Goal: Information Seeking & Learning: Find specific fact

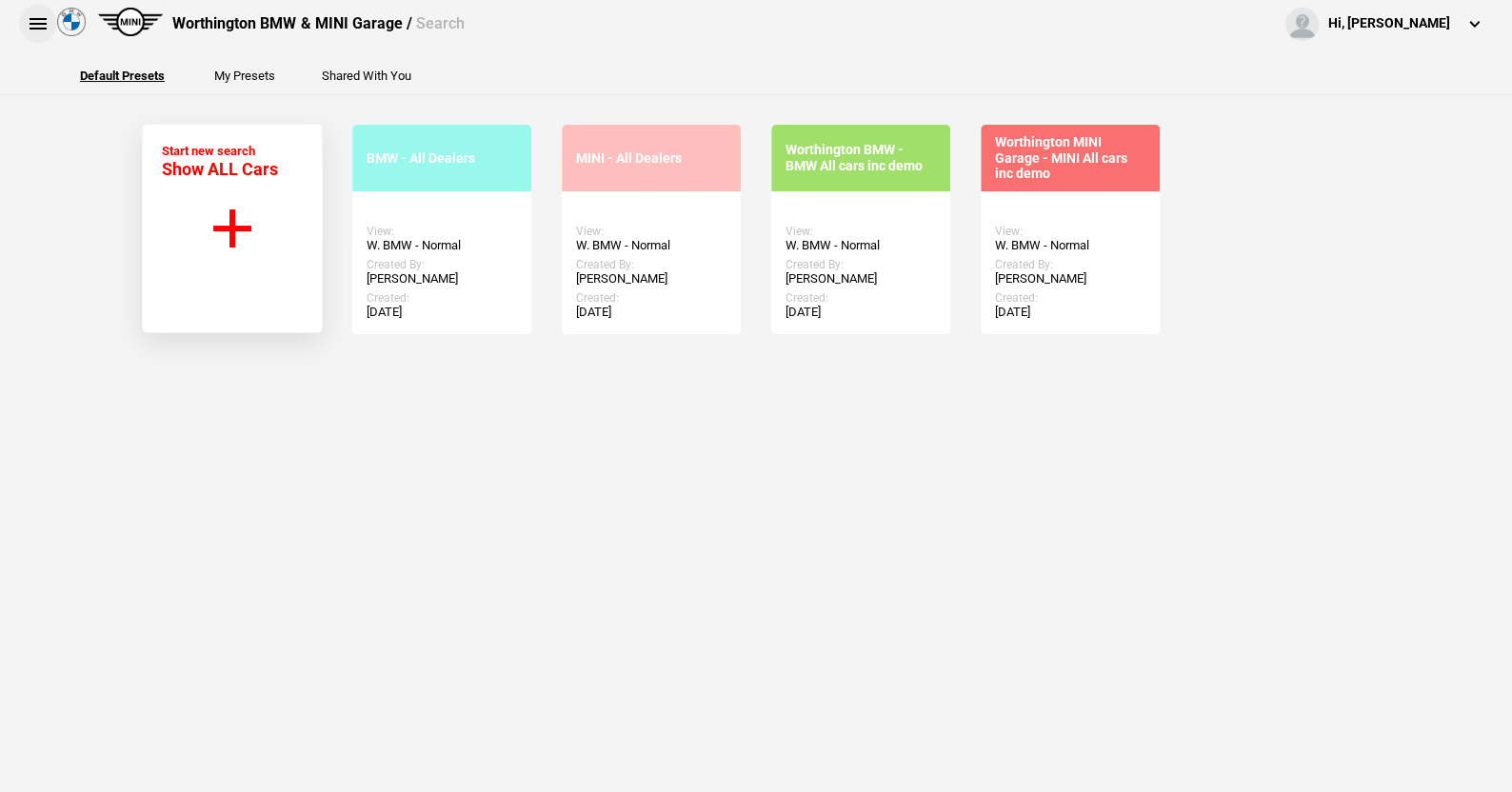
click at [35, 27] on button at bounding box center [38, 23] width 38 height 38
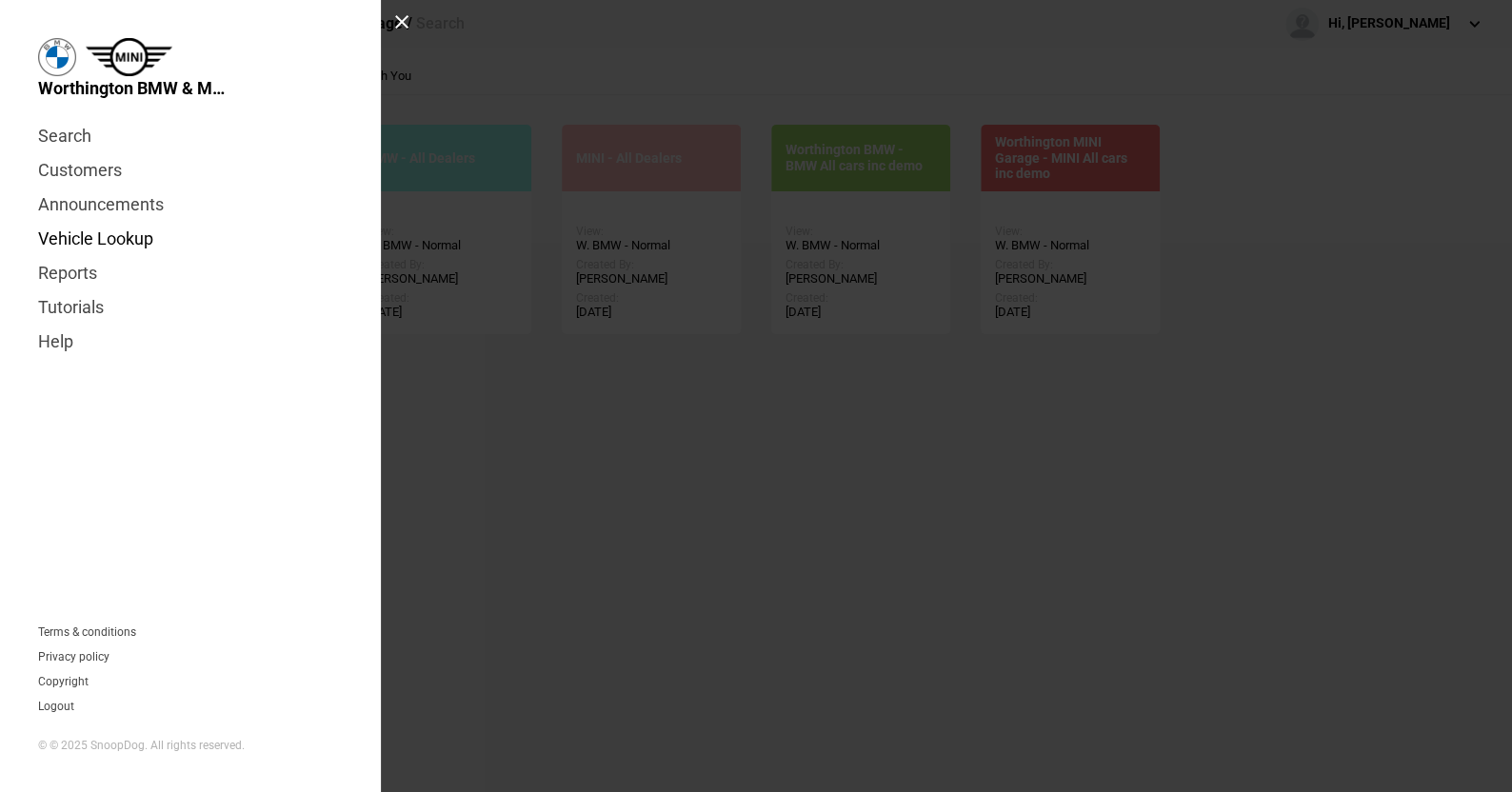
click at [95, 240] on link "Vehicle Lookup" at bounding box center [190, 238] width 305 height 34
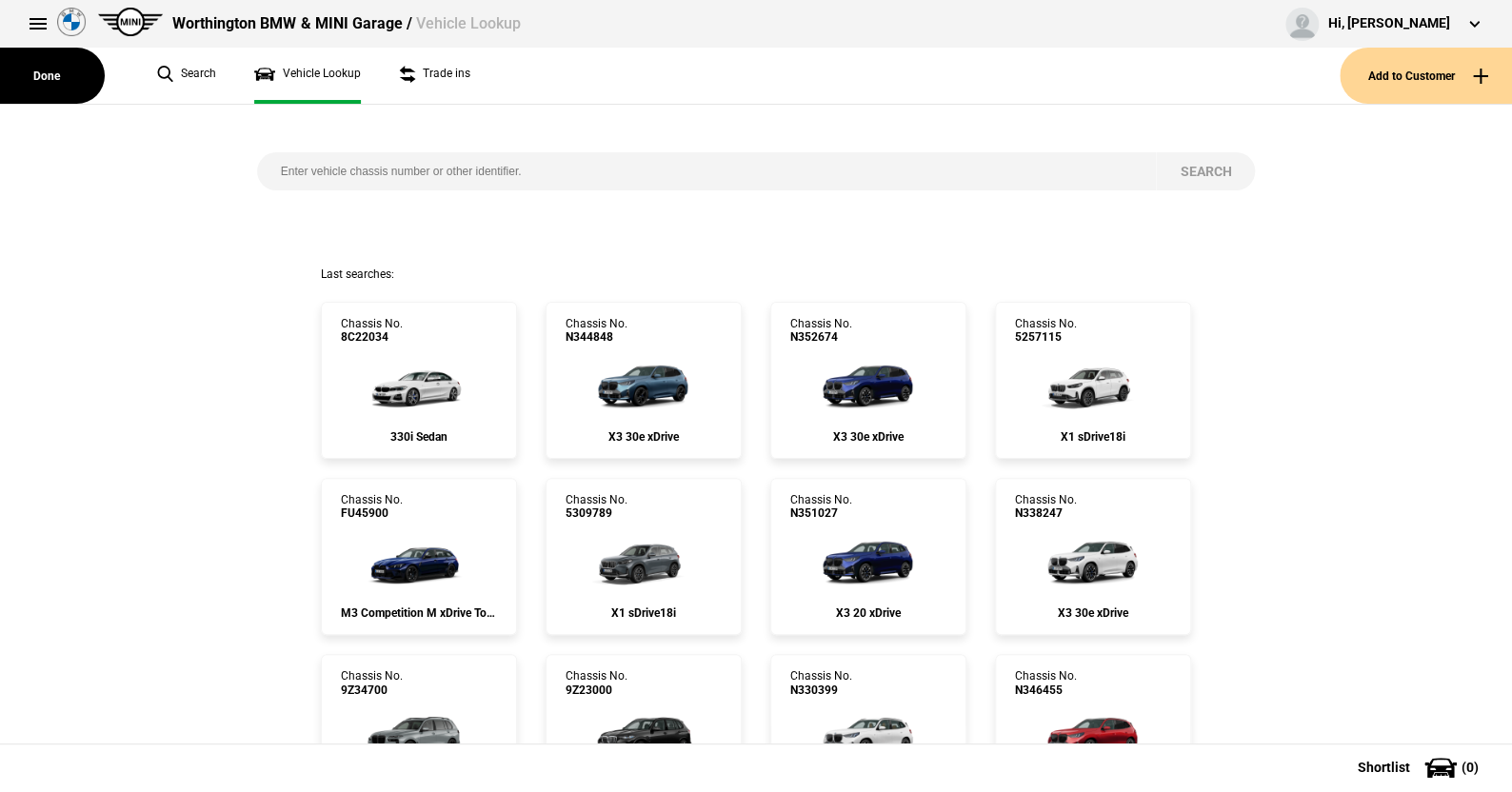
click at [267, 167] on input "search" at bounding box center [706, 171] width 900 height 38
paste input "WBY72GM0305Z78893"
type input "WBY72GM0305Z78893"
click at [1199, 162] on button "Search" at bounding box center [1206, 171] width 99 height 38
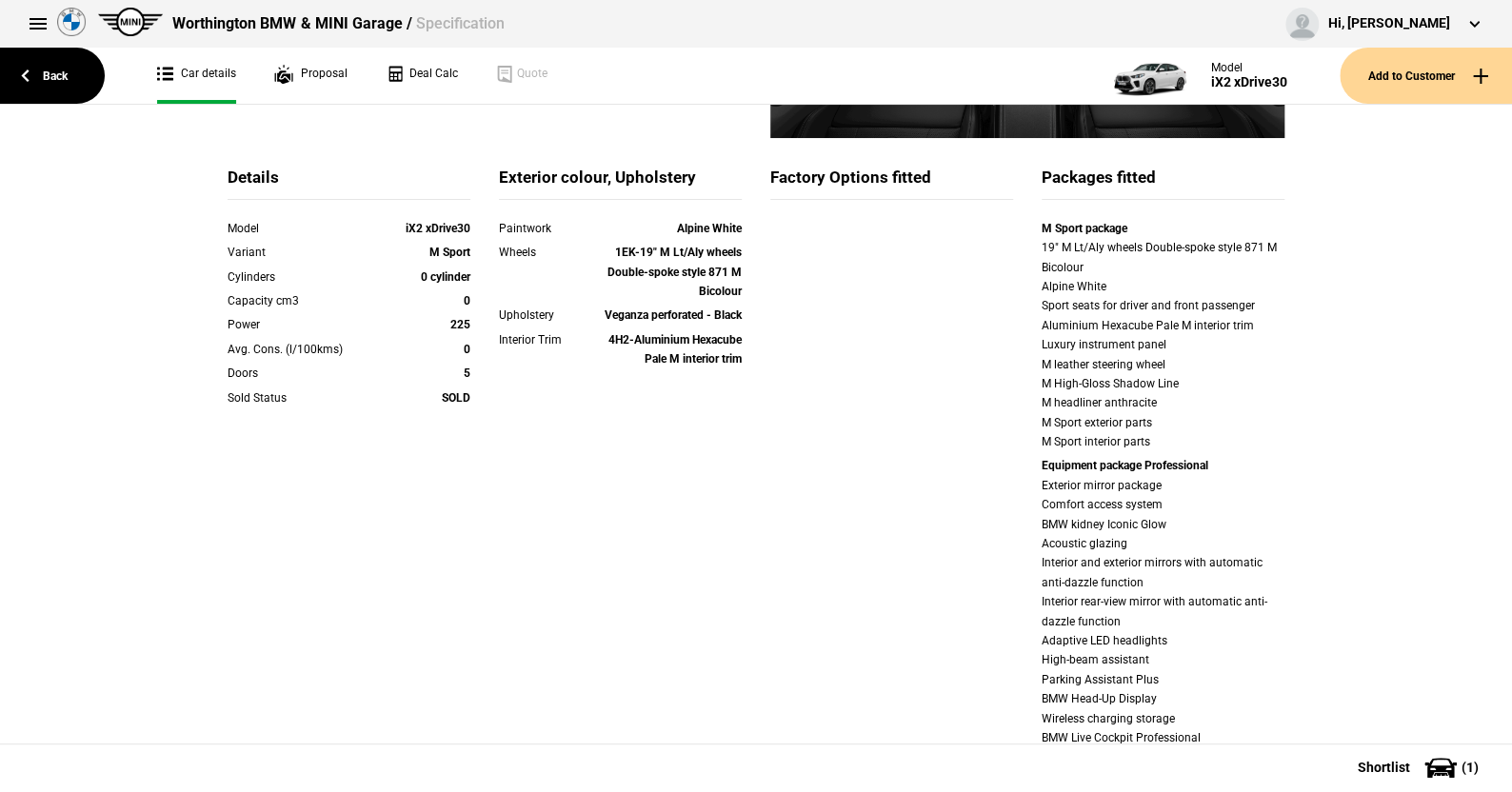
scroll to position [380, 0]
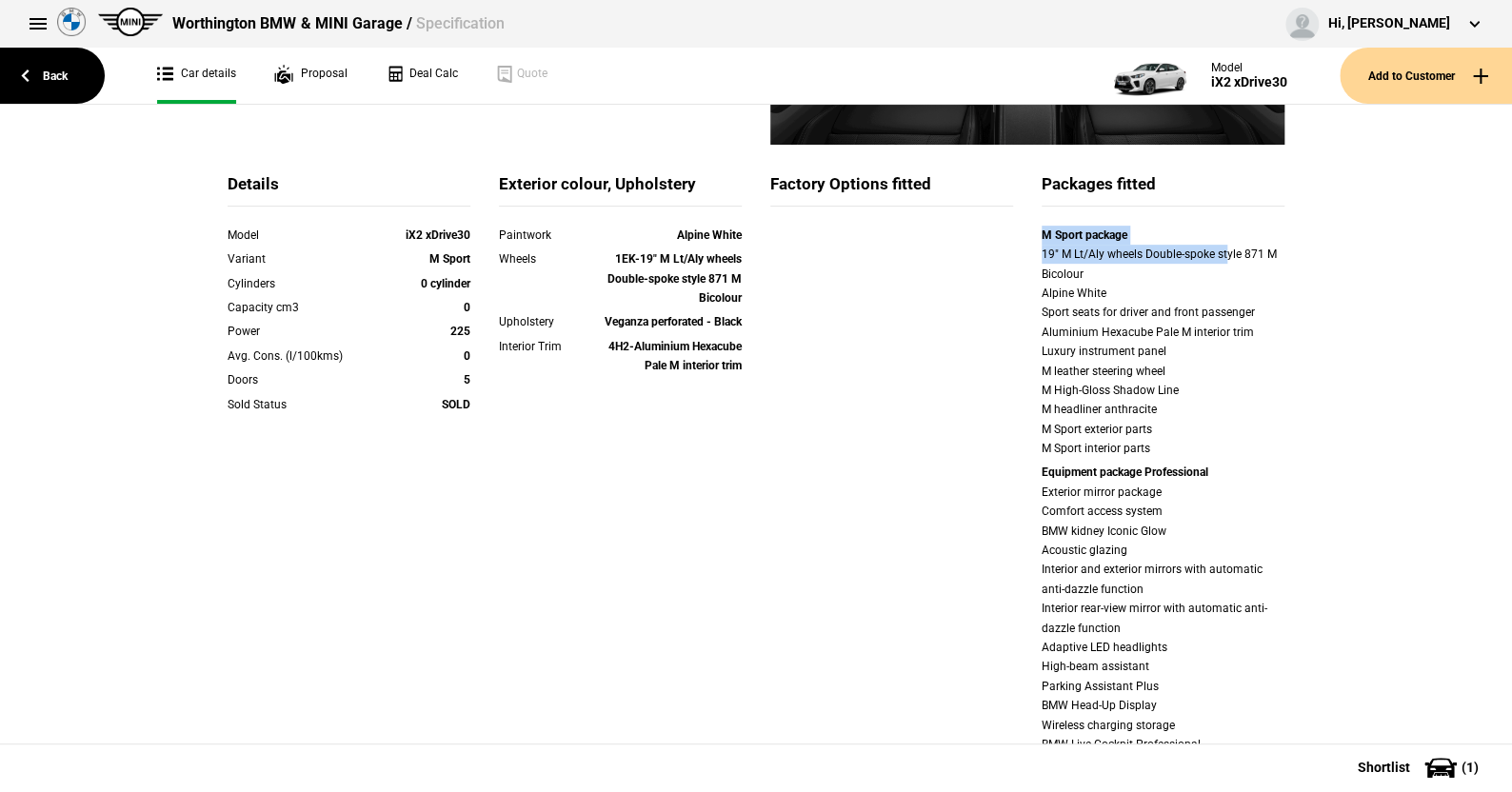
drag, startPoint x: 1033, startPoint y: 236, endPoint x: 1220, endPoint y: 249, distance: 187.5
click at [1220, 249] on div "M Sport package 19" M Lt/Aly wheels Double-spoke style 871 M Bicolour Alpine Wh…" at bounding box center [1163, 492] width 271 height 534
click at [951, 264] on div "Factory Options fitted" at bounding box center [891, 223] width 271 height 100
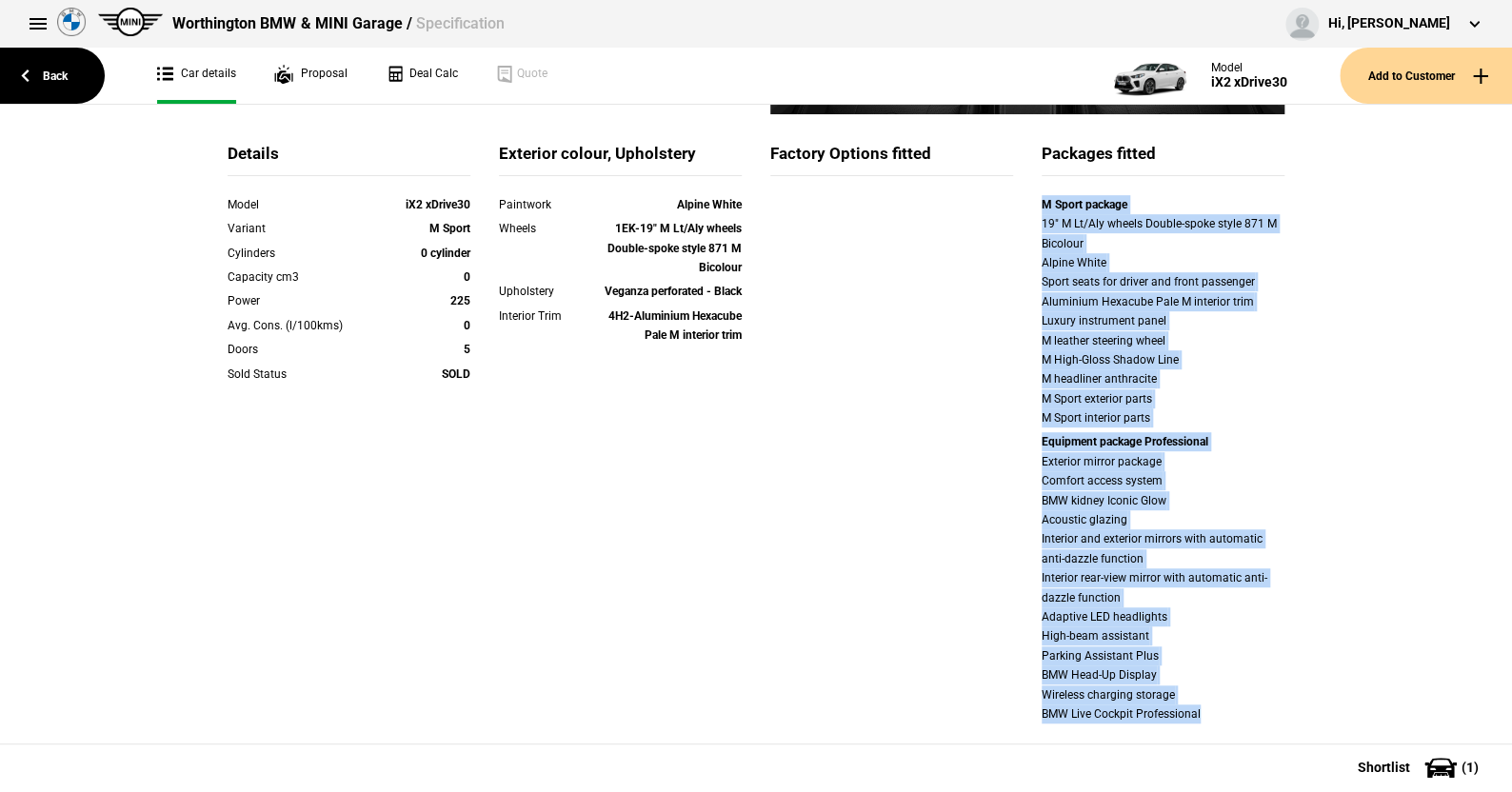
scroll to position [490, 0]
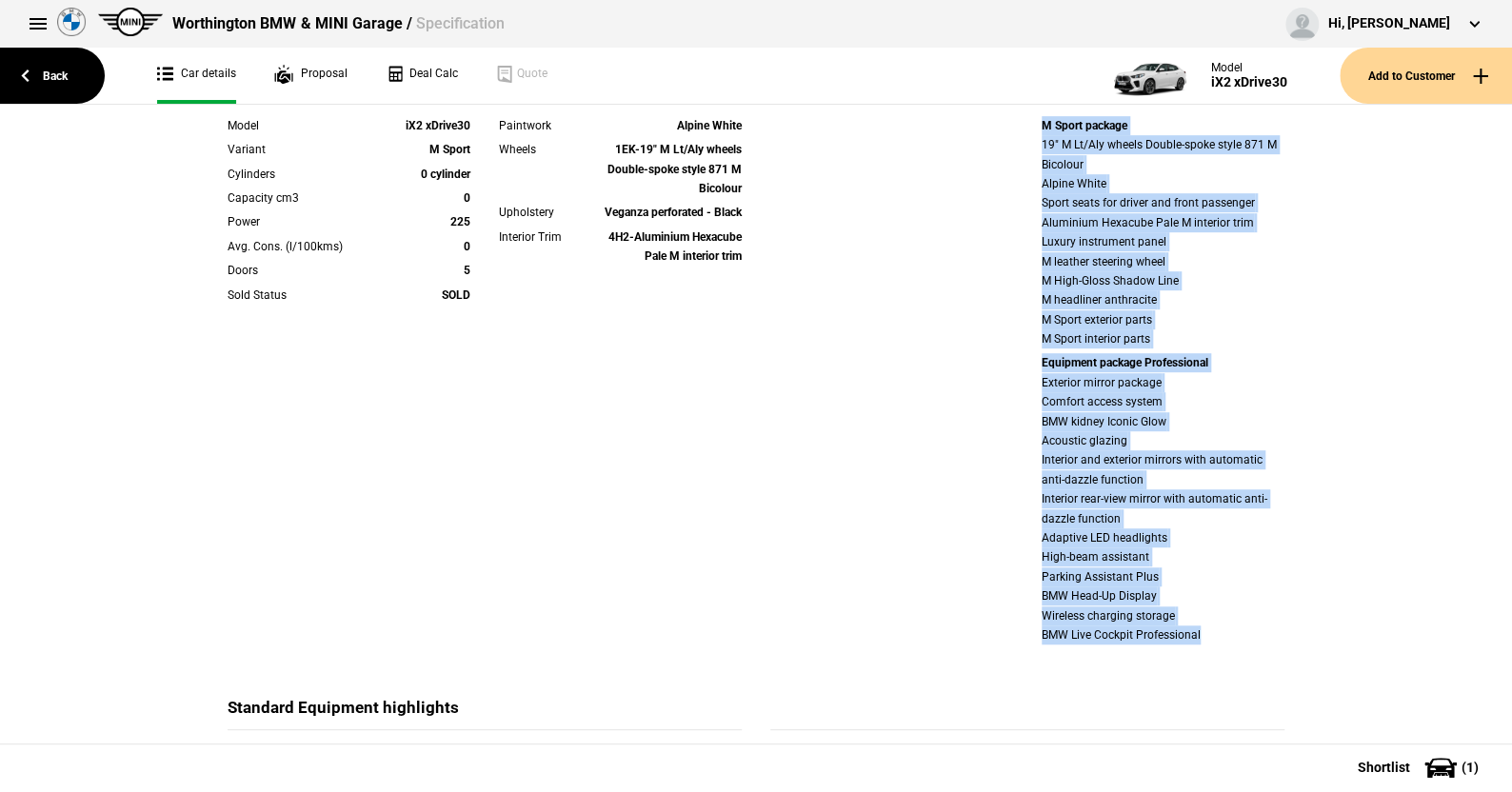
drag, startPoint x: 1025, startPoint y: 234, endPoint x: 1282, endPoint y: 591, distance: 439.9
click at [1323, 669] on div "Details Model iX2 xDrive30 Variant M Sport Cylinders 0 cylinder Capacity cm3 0 …" at bounding box center [756, 575] width 1512 height 1697
copy div "M Sport package 19" M Lt/Aly wheels Double-spoke style 871 M Bicolour Alpine Wh…"
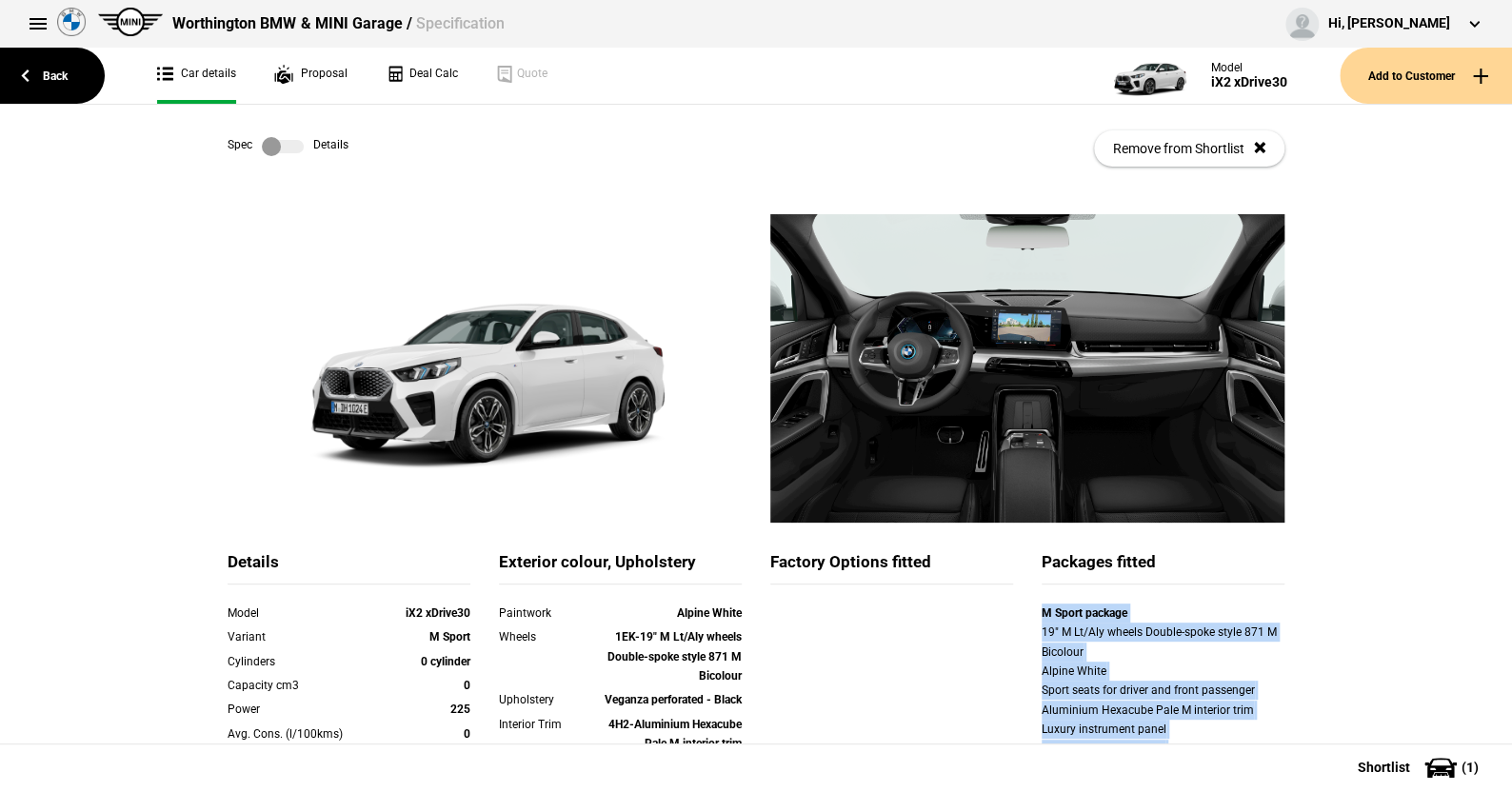
scroll to position [0, 0]
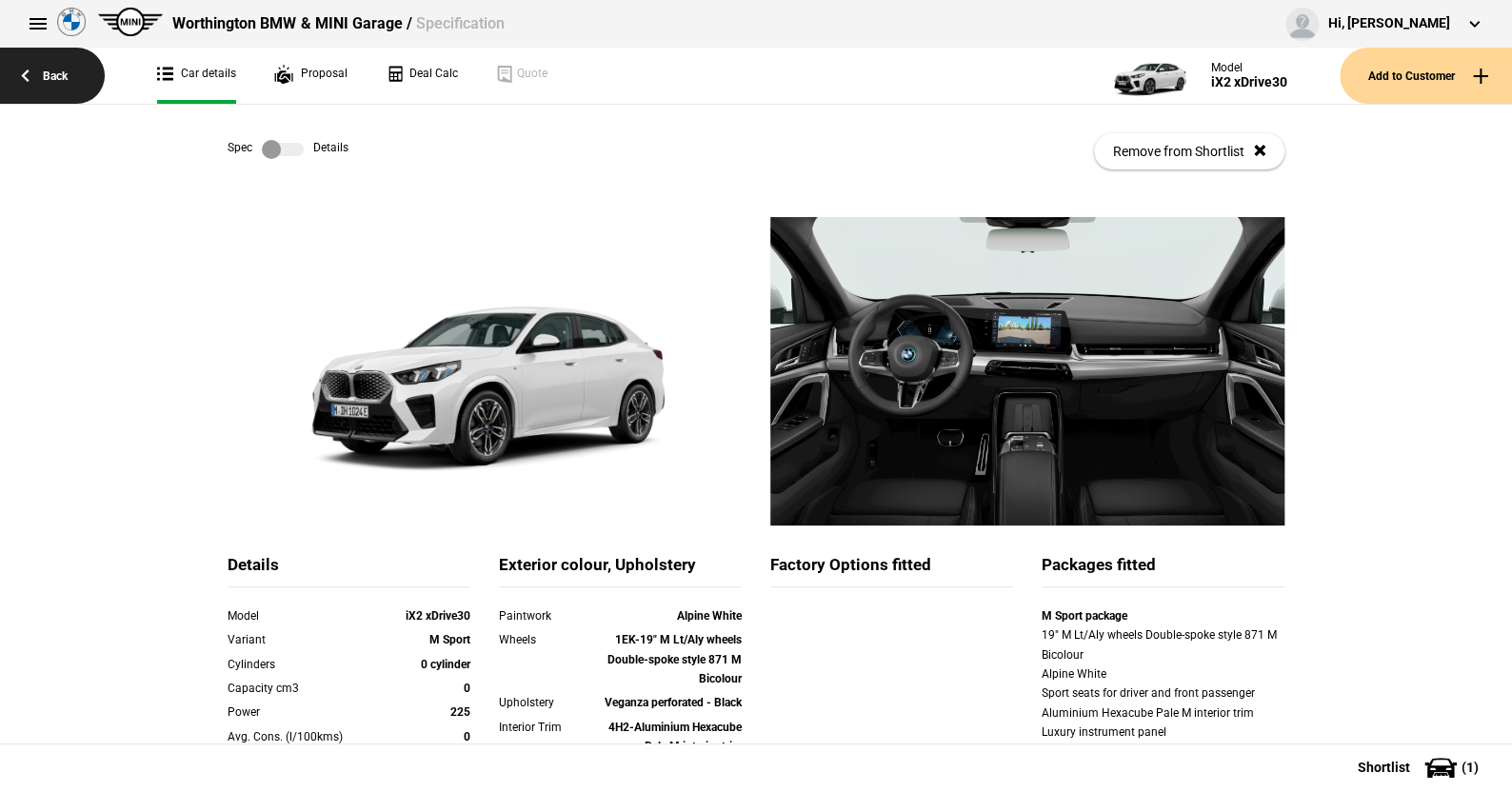
click at [58, 70] on link "Back" at bounding box center [53, 76] width 105 height 56
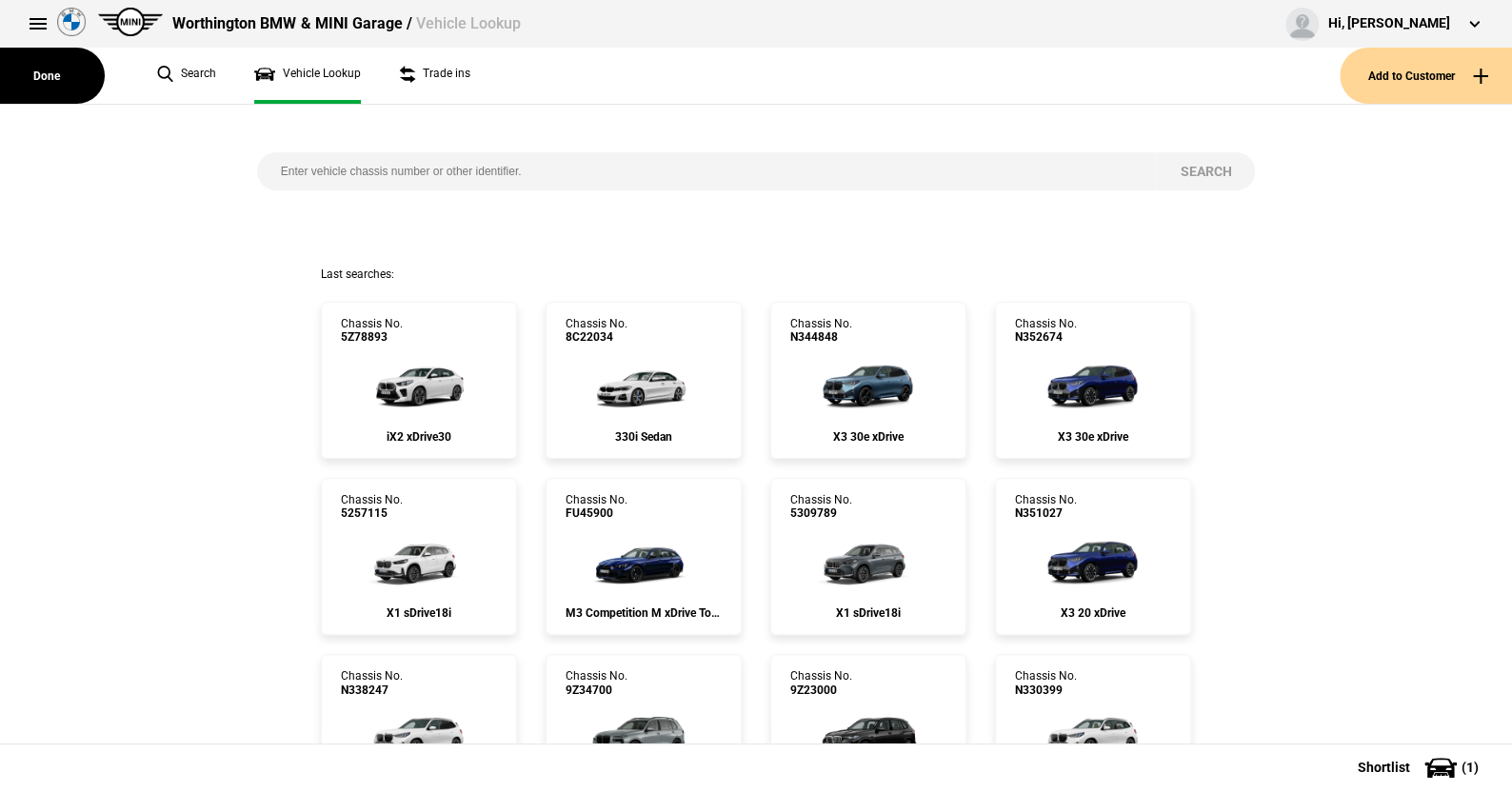
click at [380, 169] on input "search" at bounding box center [706, 171] width 900 height 38
click at [646, 378] on img at bounding box center [643, 382] width 126 height 76
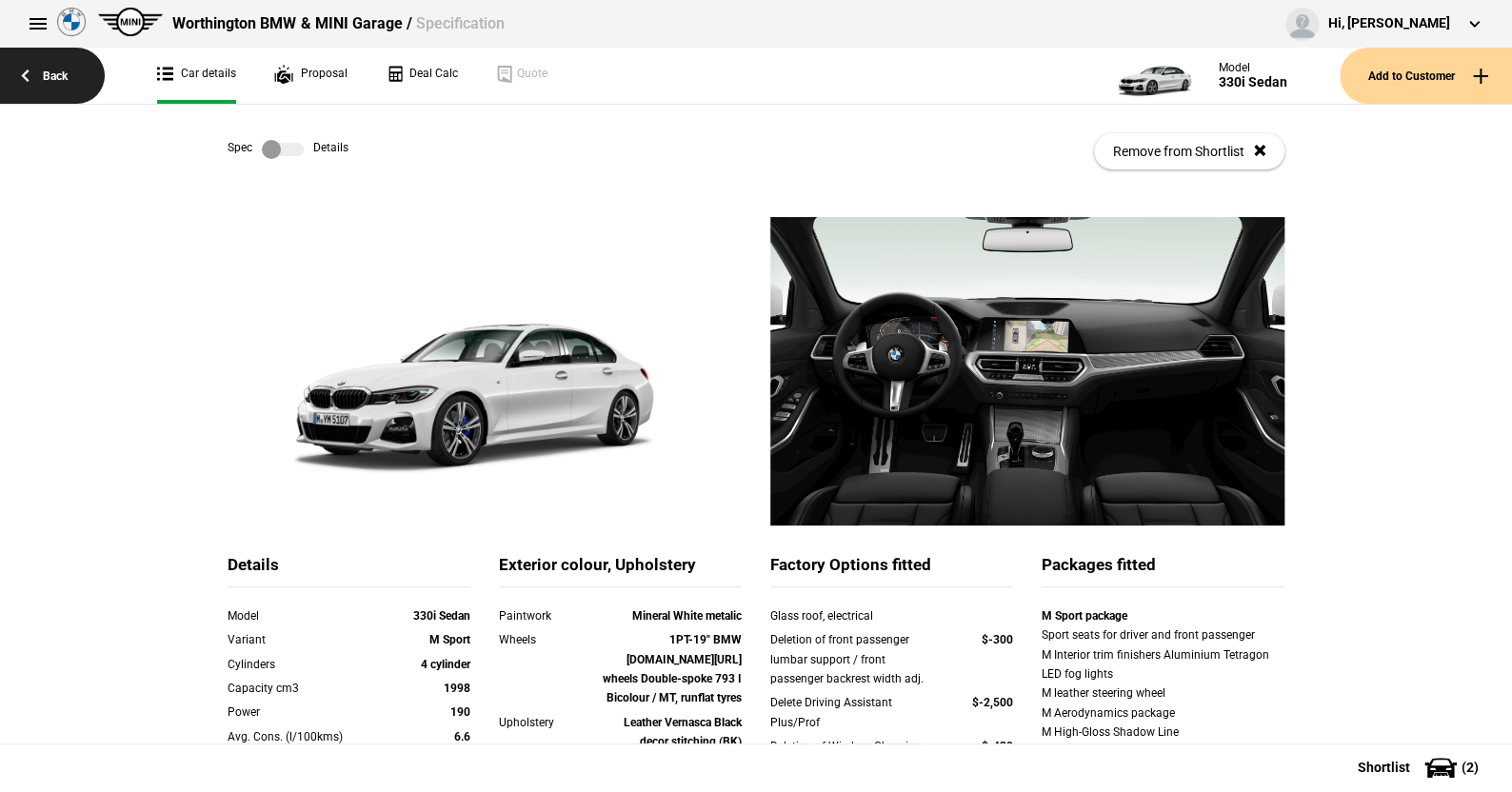
click at [55, 67] on link "Back" at bounding box center [53, 76] width 105 height 56
